Goal: Find specific page/section: Find specific page/section

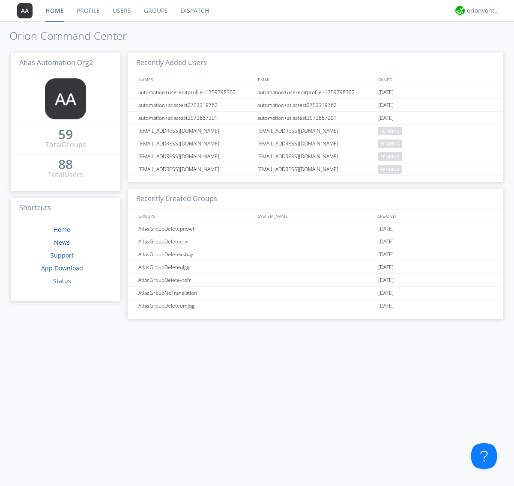
click at [194, 11] on link "Dispatch" at bounding box center [194, 10] width 41 height 21
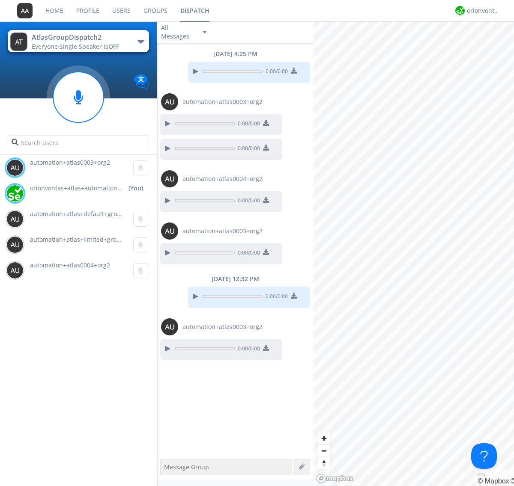
click at [140, 42] on div "button" at bounding box center [140, 41] width 7 height 3
click at [0, 0] on span "AtlasGroupDispatch" at bounding box center [0, 0] width 0 height 0
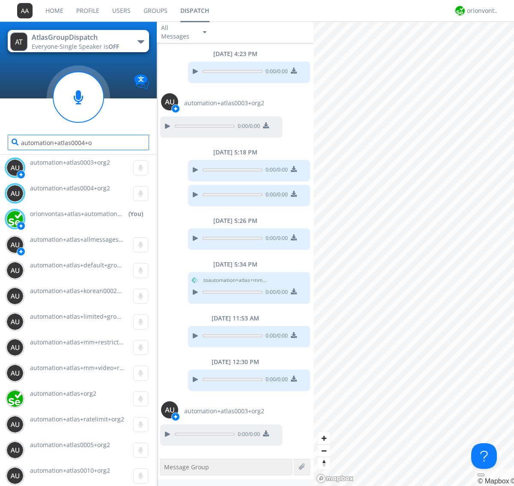
type input "automation+atlas0004+org2"
click at [480, 11] on div "orionvontas+atlas+automation+org2" at bounding box center [483, 10] width 32 height 9
